Goal: Information Seeking & Learning: Learn about a topic

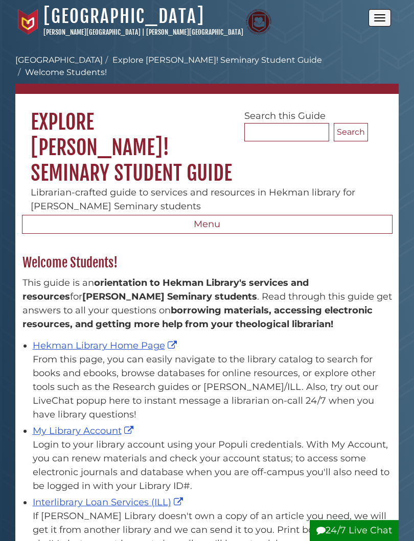
click at [389, 17] on button "Open the menu" at bounding box center [379, 17] width 22 height 17
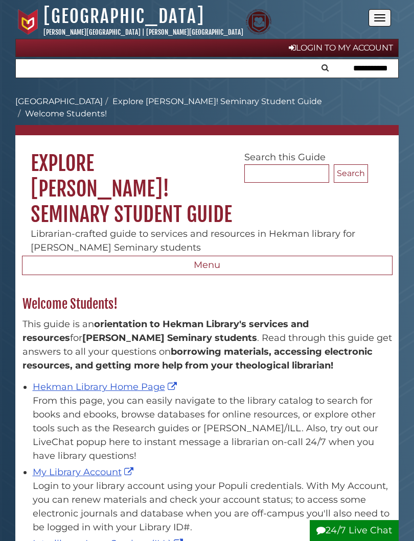
click at [331, 65] on button "Search" at bounding box center [324, 66] width 13 height 15
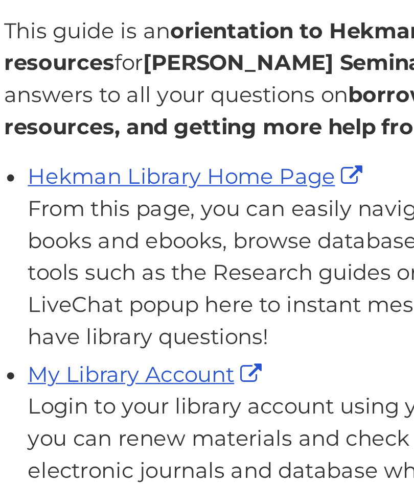
scroll to position [311, 0]
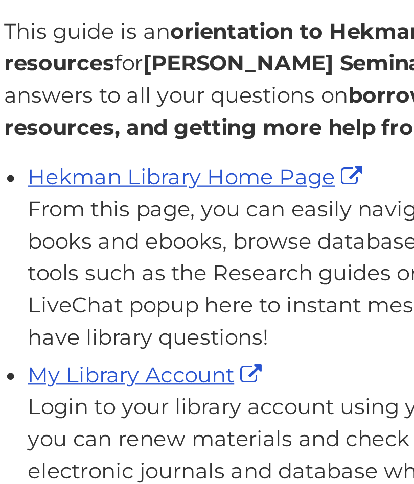
click at [92, 156] on link "My Library Account" at bounding box center [84, 161] width 103 height 11
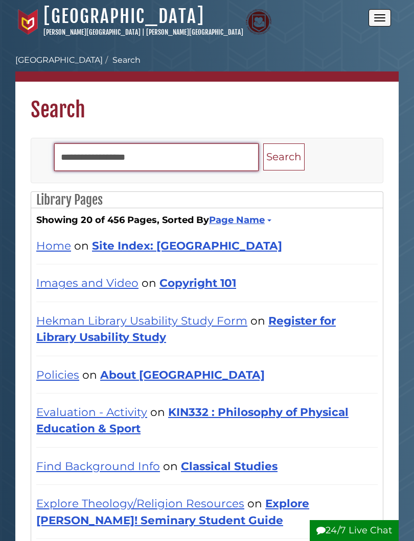
click at [223, 164] on input "Search" at bounding box center [156, 158] width 204 height 28
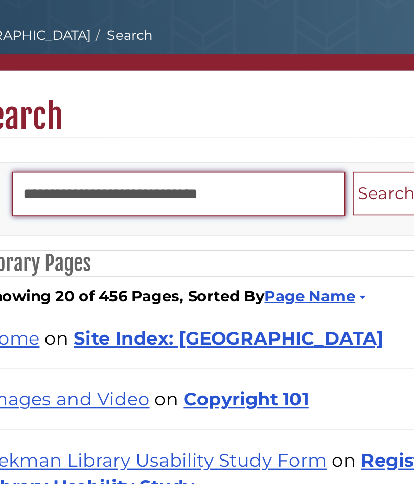
type input "**********"
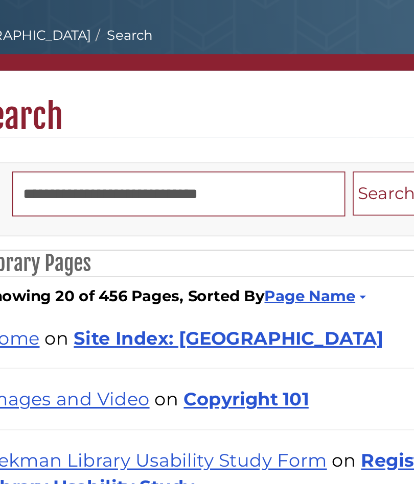
click at [263, 144] on button "Search" at bounding box center [283, 157] width 41 height 27
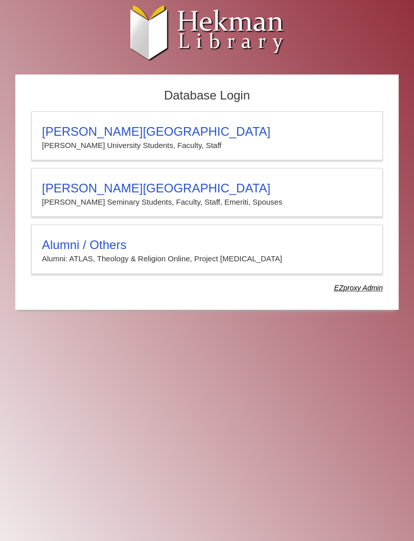
click at [188, 200] on p "Calvin Seminary Students, Faculty, Staff, Emeriti, Spouses" at bounding box center [207, 202] width 330 height 13
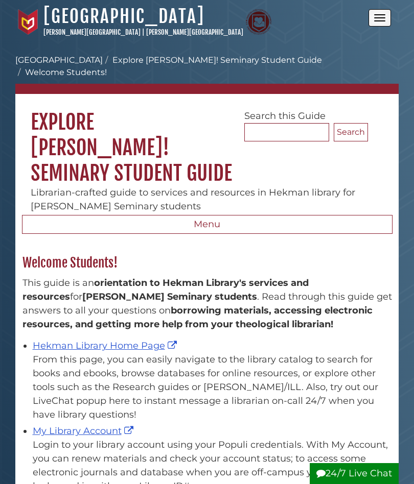
scroll to position [147, 380]
